Goal: Task Accomplishment & Management: Complete application form

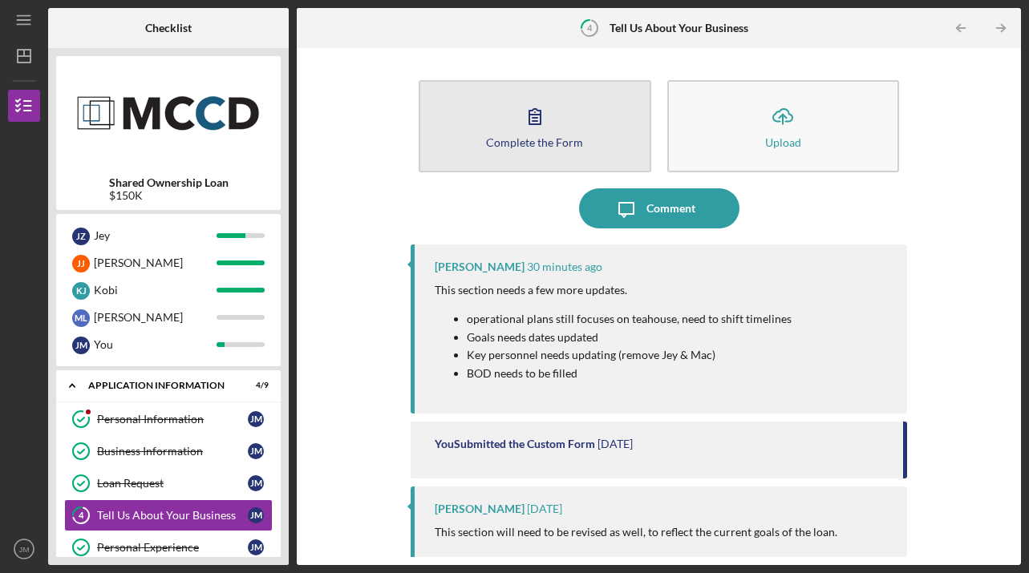
click at [574, 128] on button "Complete the Form Form" at bounding box center [535, 126] width 232 height 92
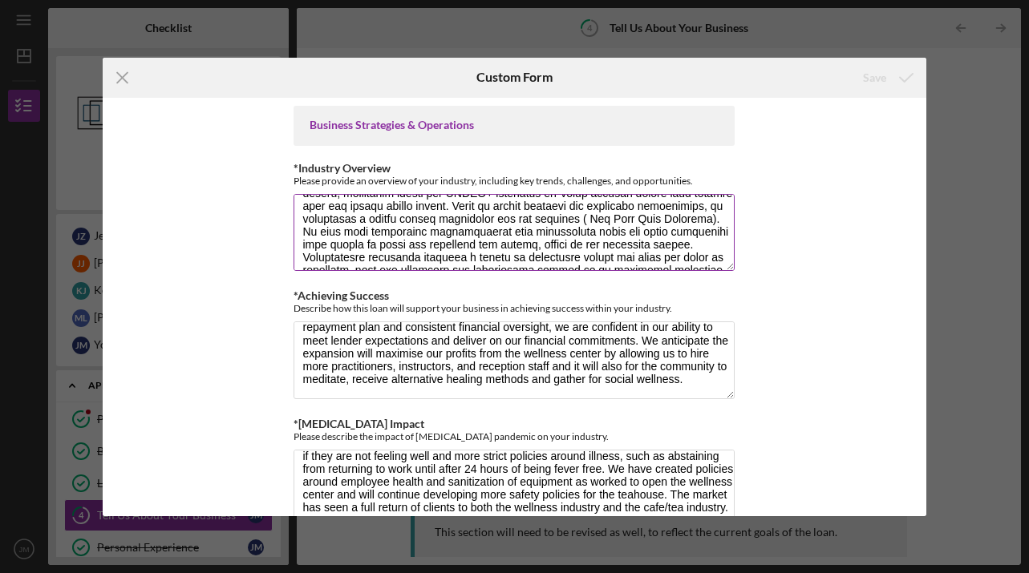
scroll to position [58, 0]
drag, startPoint x: 567, startPoint y: 233, endPoint x: 617, endPoint y: 233, distance: 50.5
click at [617, 233] on textarea "*Industry Overview" at bounding box center [513, 232] width 441 height 77
drag, startPoint x: 707, startPoint y: 219, endPoint x: 612, endPoint y: 248, distance: 99.7
click at [612, 247] on textarea "*Industry Overview" at bounding box center [513, 232] width 441 height 77
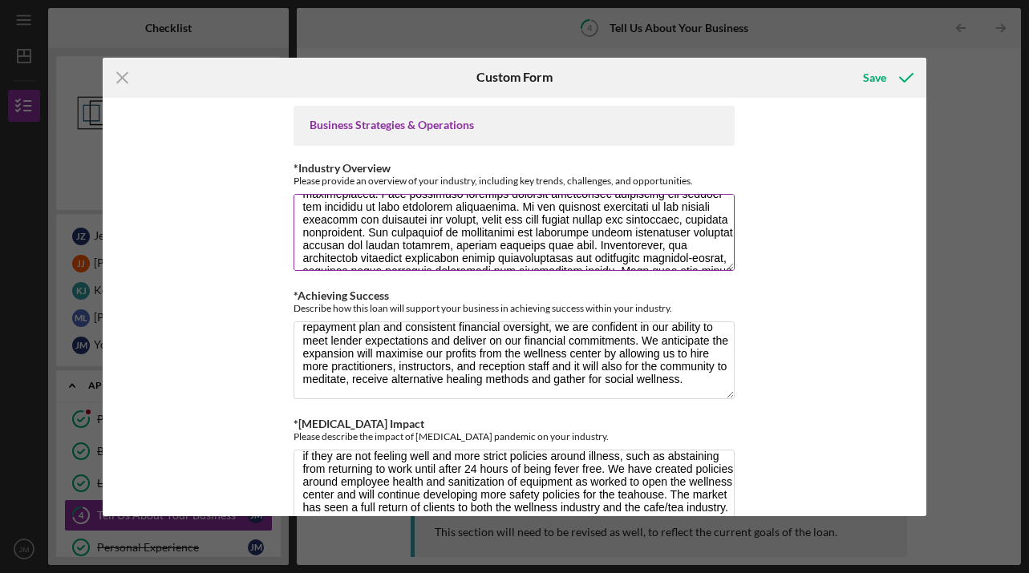
scroll to position [160, 0]
drag, startPoint x: 559, startPoint y: 206, endPoint x: 584, endPoint y: 208, distance: 25.0
click at [584, 208] on textarea "*Industry Overview" at bounding box center [513, 232] width 441 height 77
click at [585, 212] on textarea "*Industry Overview" at bounding box center [513, 232] width 441 height 77
drag, startPoint x: 584, startPoint y: 209, endPoint x: 645, endPoint y: 204, distance: 61.2
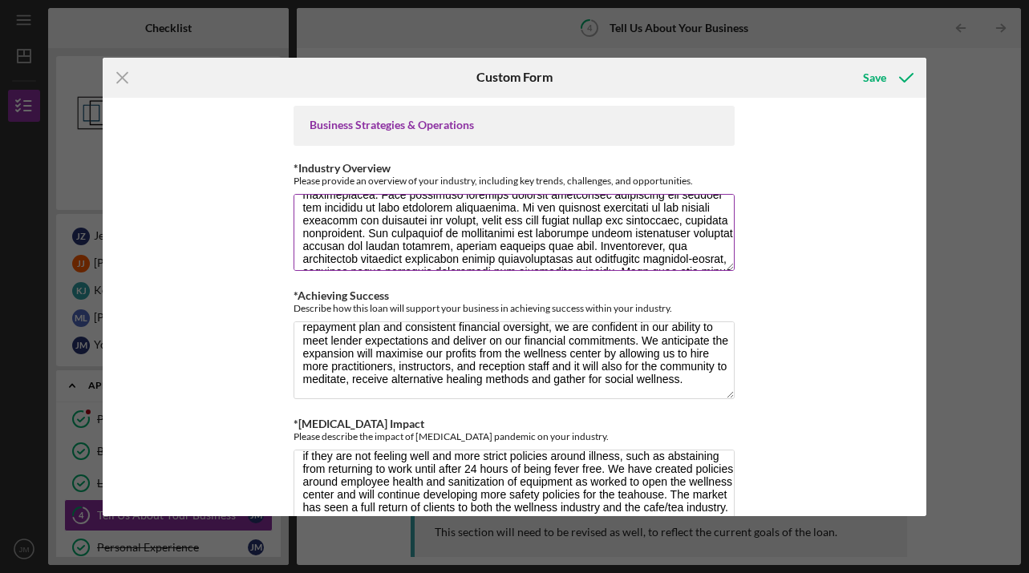
click at [645, 204] on textarea "*Industry Overview" at bounding box center [513, 232] width 441 height 77
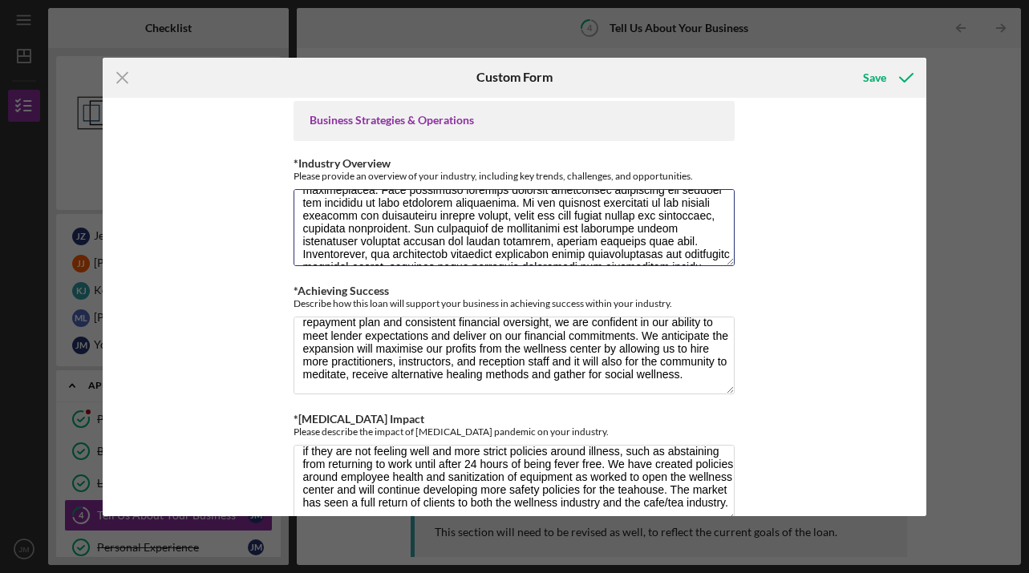
scroll to position [0, 0]
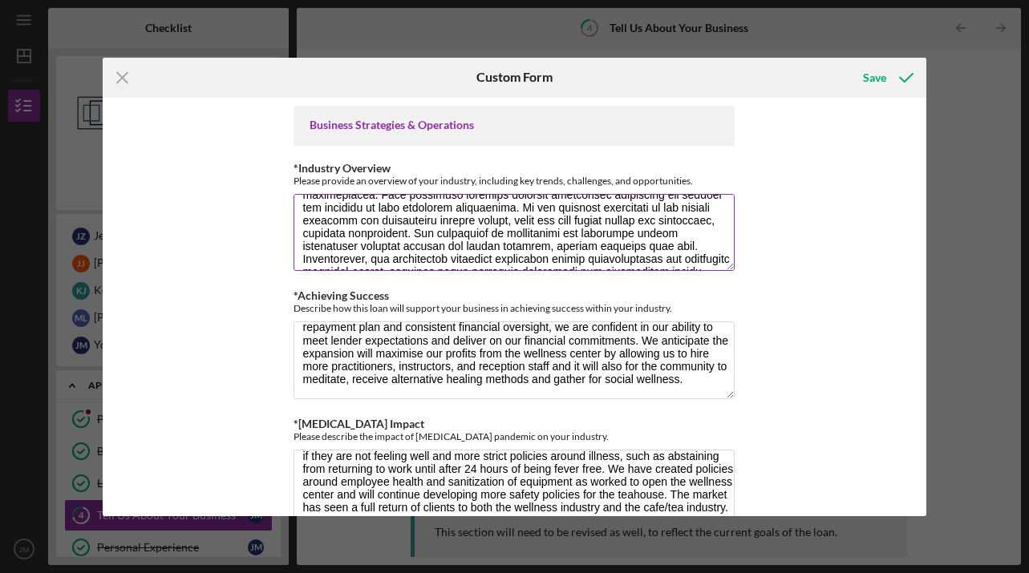
drag, startPoint x: 674, startPoint y: 208, endPoint x: 638, endPoint y: 204, distance: 35.5
click at [638, 204] on textarea "*Industry Overview" at bounding box center [513, 232] width 441 height 77
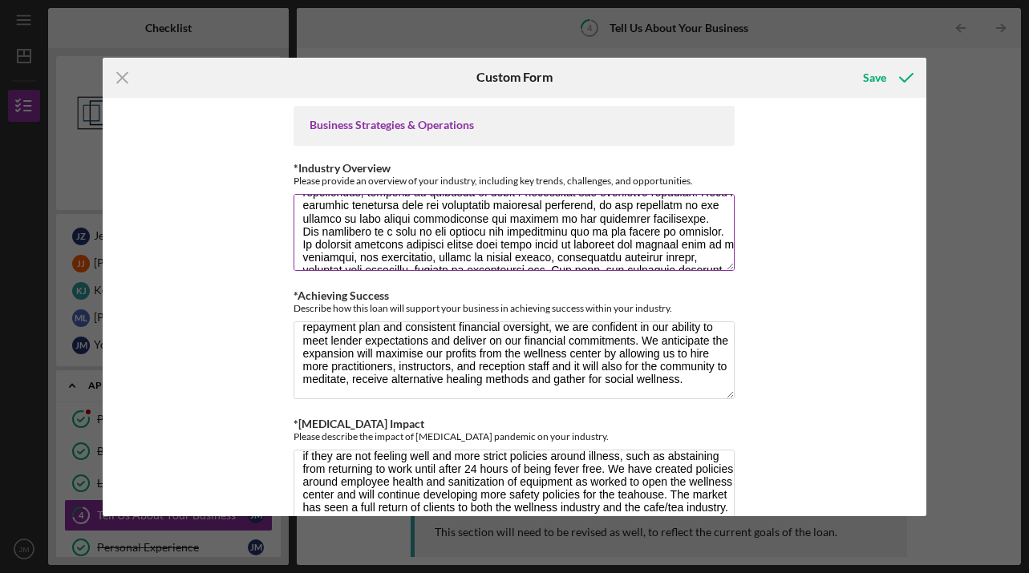
scroll to position [276, 0]
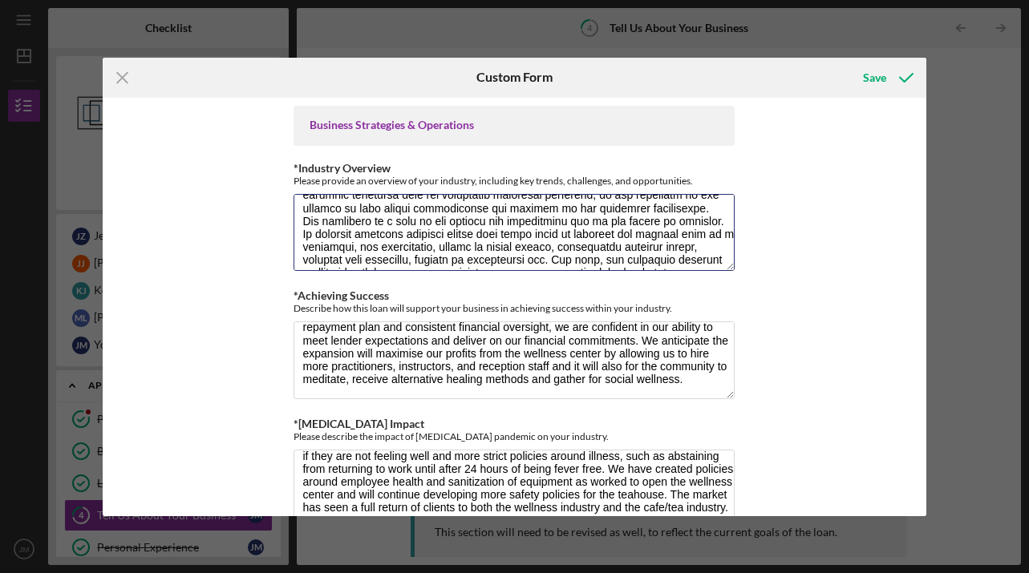
type textarea "The market for therapeutic massage, acupuncture and alternative wellness is ste…"
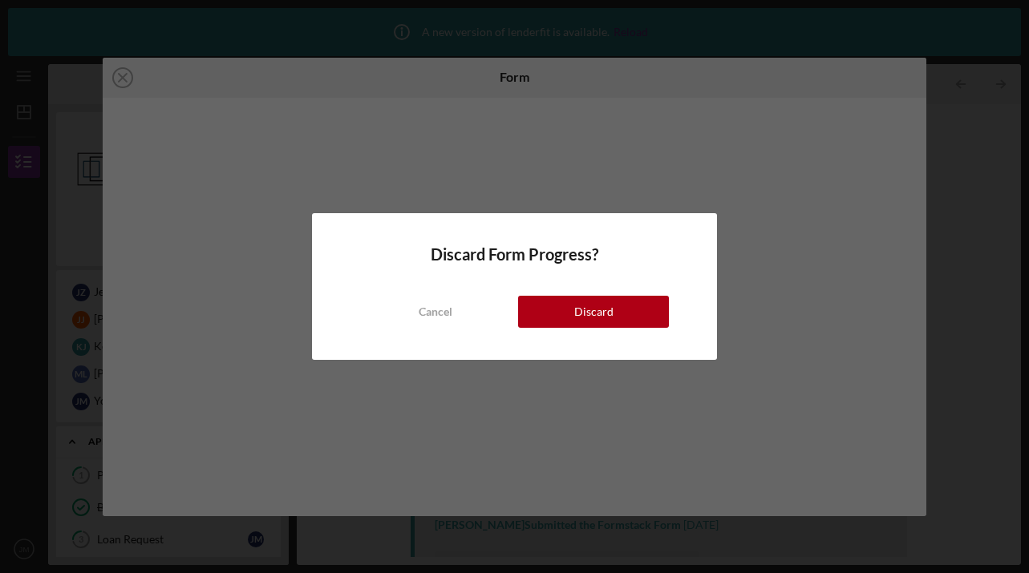
scroll to position [137, 0]
click at [605, 313] on div "Discard" at bounding box center [593, 312] width 39 height 32
